Goal: Task Accomplishment & Management: Complete application form

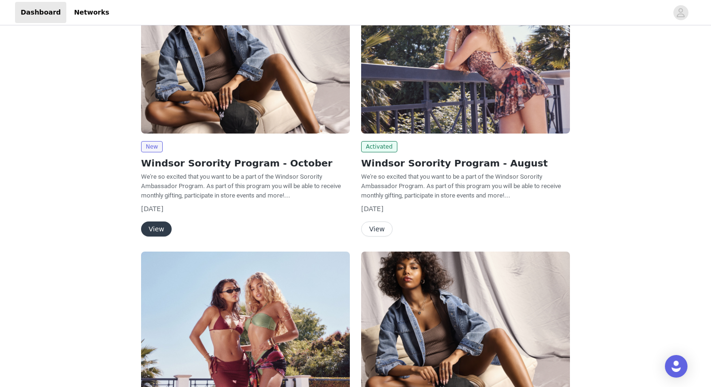
scroll to position [108, 0]
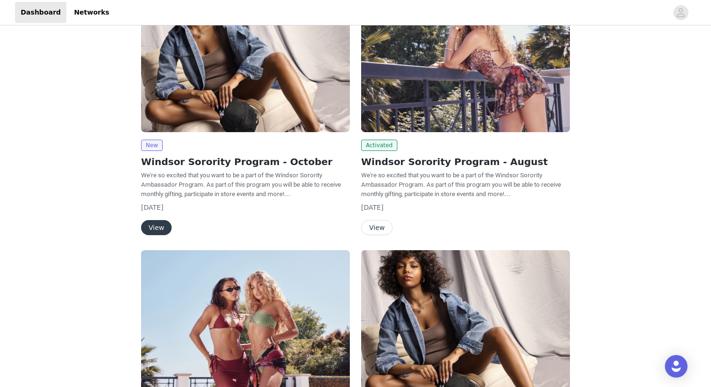
click at [157, 231] on button "View" at bounding box center [156, 227] width 31 height 15
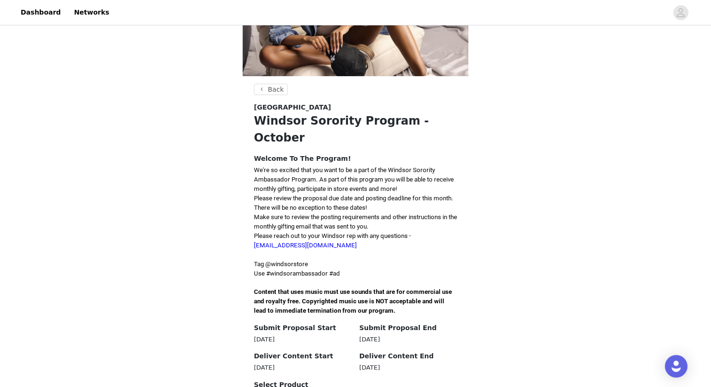
scroll to position [121, 0]
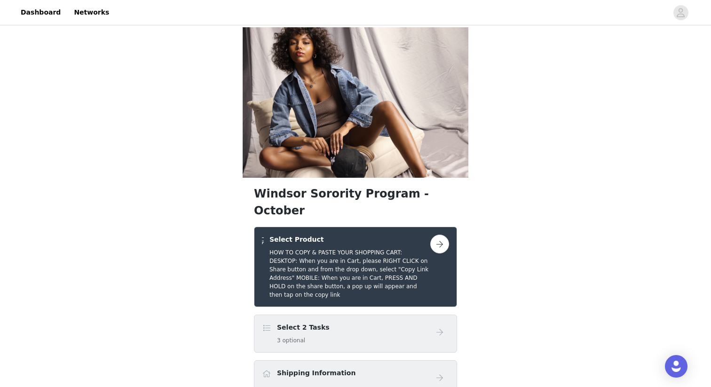
click at [363, 323] on div "Select 2 Tasks 3 optional" at bounding box center [346, 334] width 168 height 22
click at [443, 235] on button "button" at bounding box center [440, 244] width 19 height 19
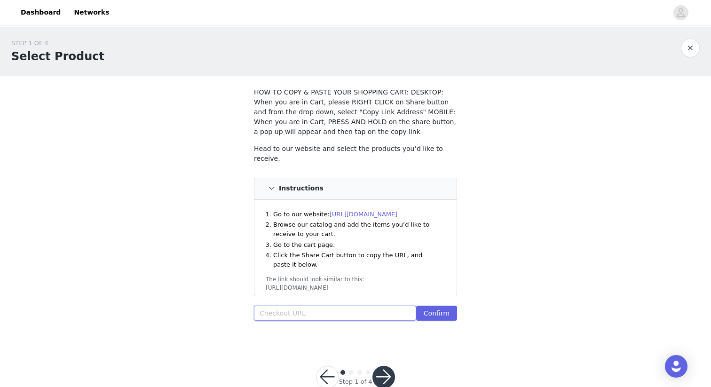
click at [335, 313] on input "text" at bounding box center [335, 313] width 162 height 15
